Goal: Download file/media

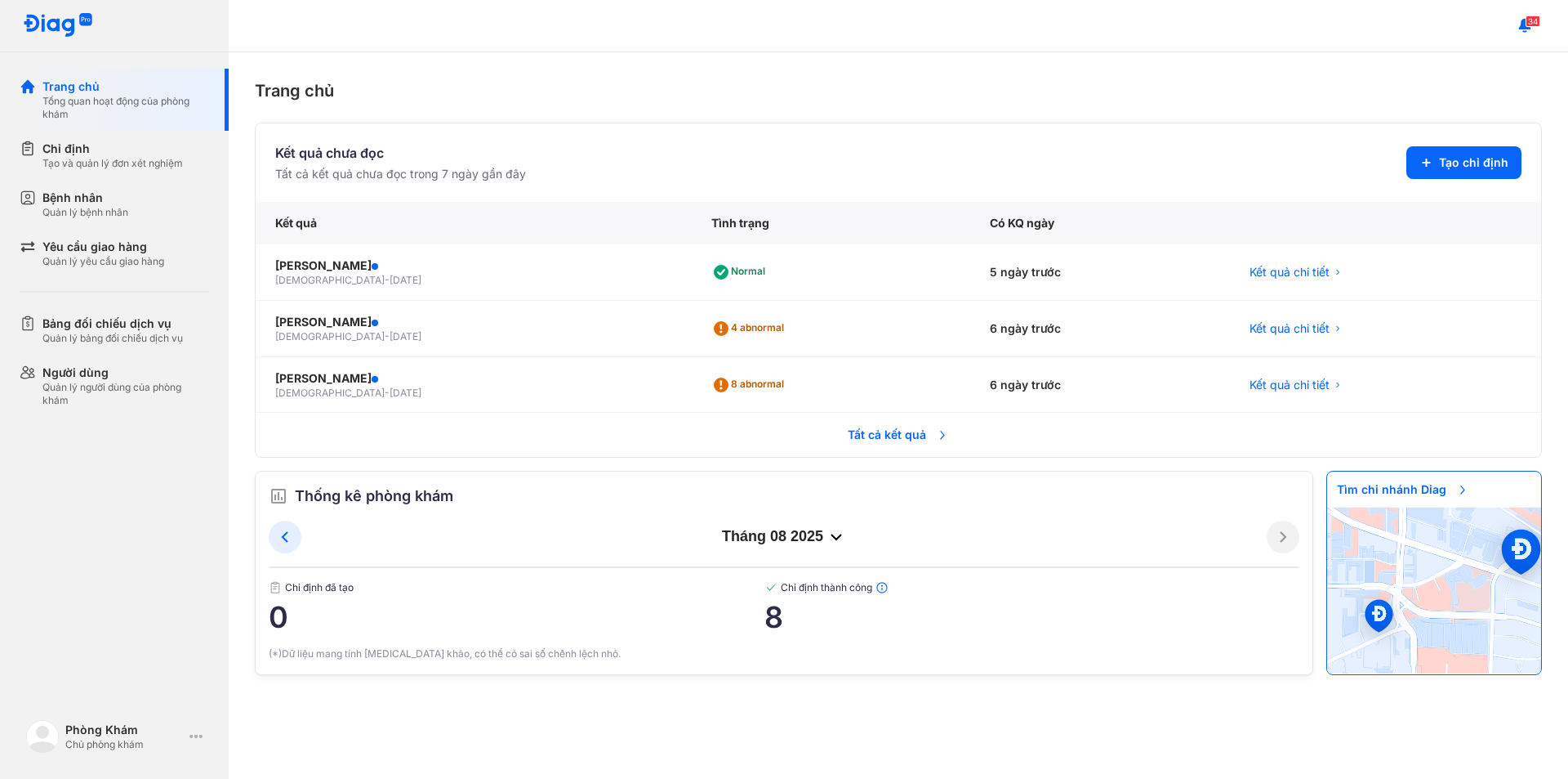
click at [857, 454] on tr "Tất cả kết quả" at bounding box center [898, 434] width 1286 height 45
click at [857, 443] on span "Tất cả kết quả" at bounding box center [898, 434] width 121 height 36
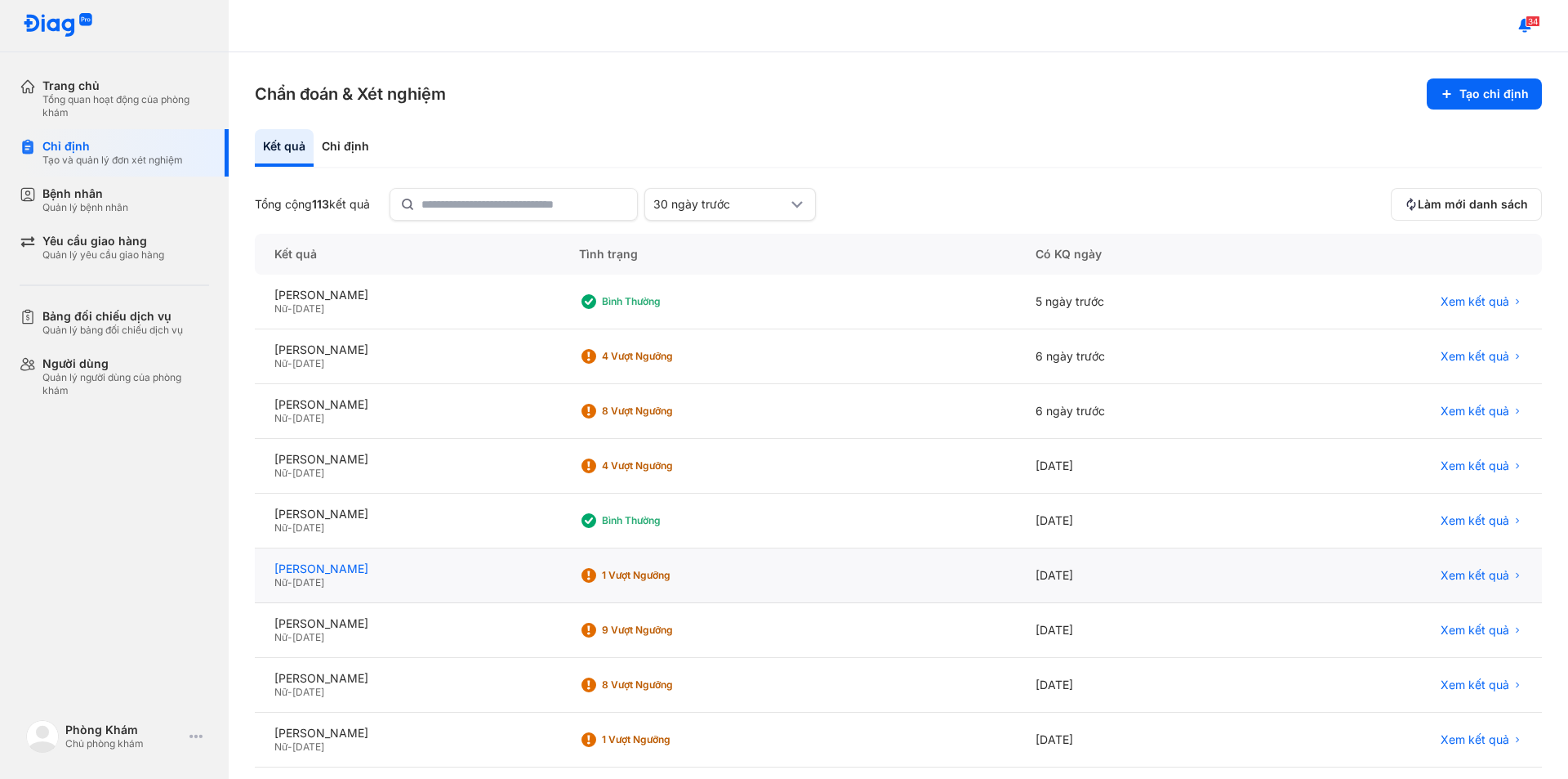
scroll to position [82, 0]
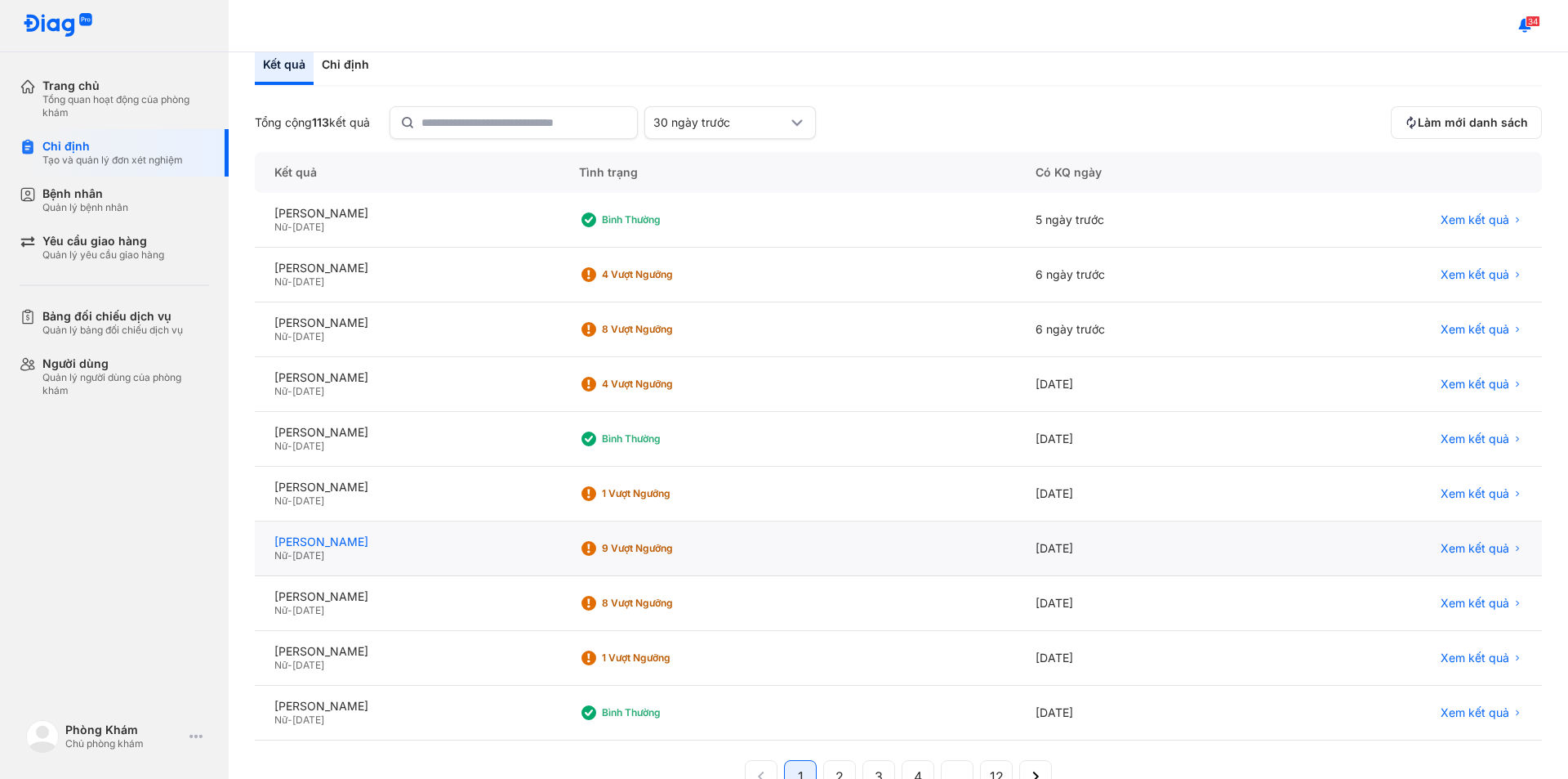
click at [410, 544] on div "HUỲNH NGUYỄN MAI KHANH" at bounding box center [407, 542] width 265 height 15
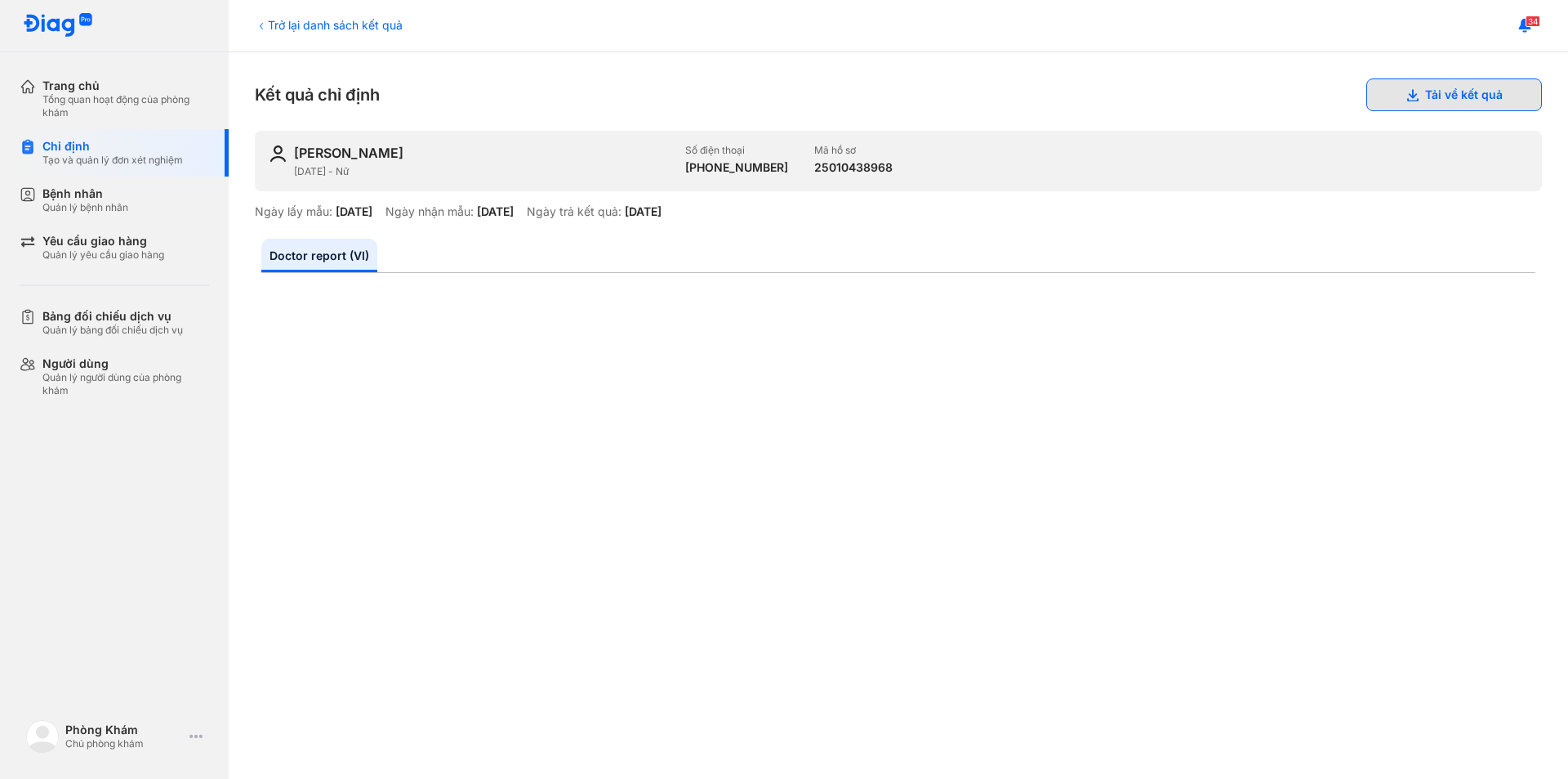
click at [1381, 98] on button "Tải về kết quả" at bounding box center [1455, 94] width 176 height 32
